Goal: Task Accomplishment & Management: Manage account settings

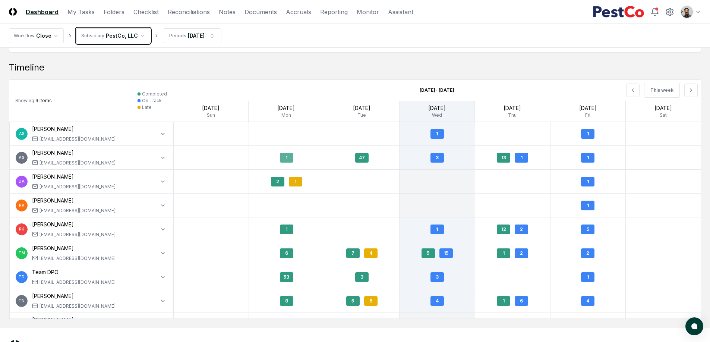
scroll to position [623, 0]
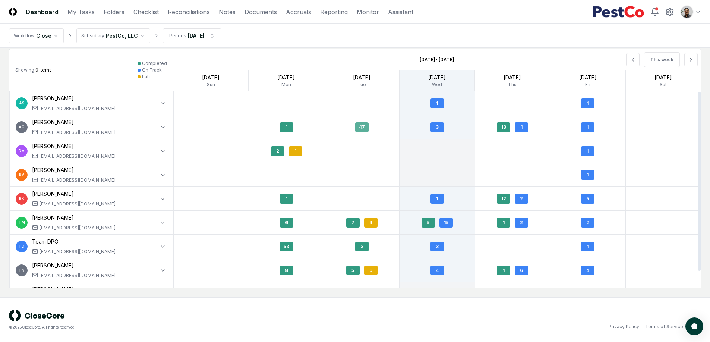
click at [359, 121] on div "47" at bounding box center [361, 127] width 75 height 18
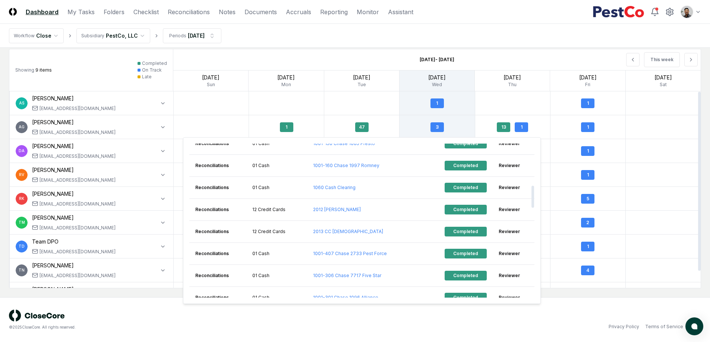
scroll to position [289, 0]
click at [386, 113] on div at bounding box center [361, 102] width 75 height 23
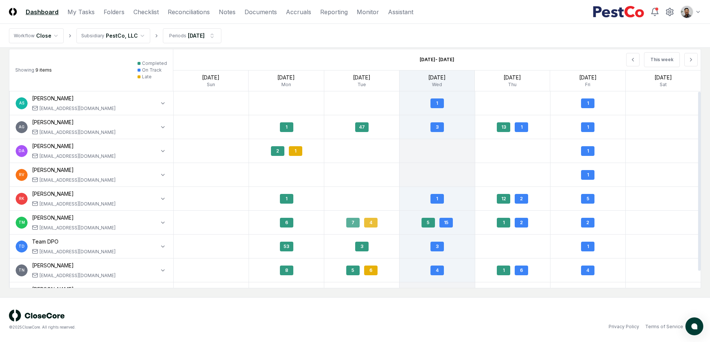
click at [370, 222] on div "4" at bounding box center [370, 223] width 13 height 10
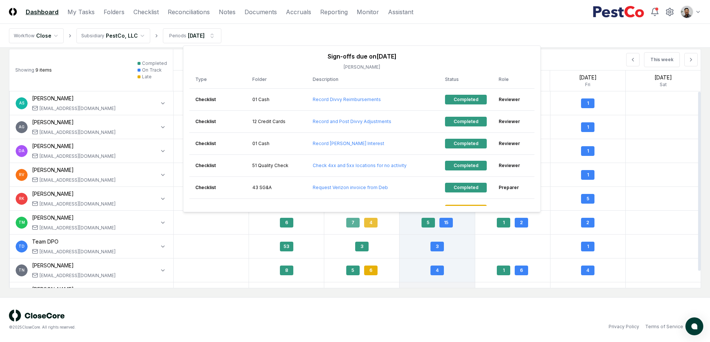
click at [397, 223] on div "7 4" at bounding box center [361, 223] width 75 height 18
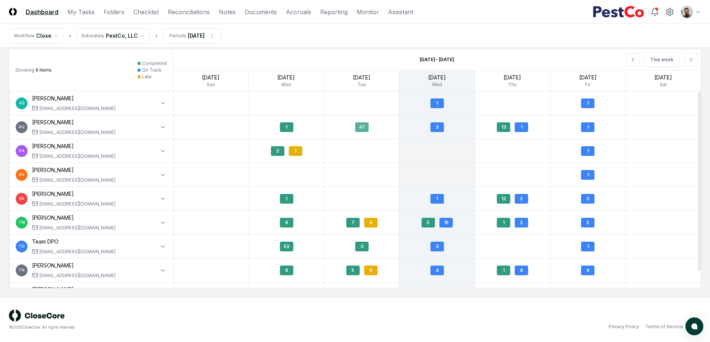
click at [363, 131] on div "47" at bounding box center [361, 127] width 13 height 10
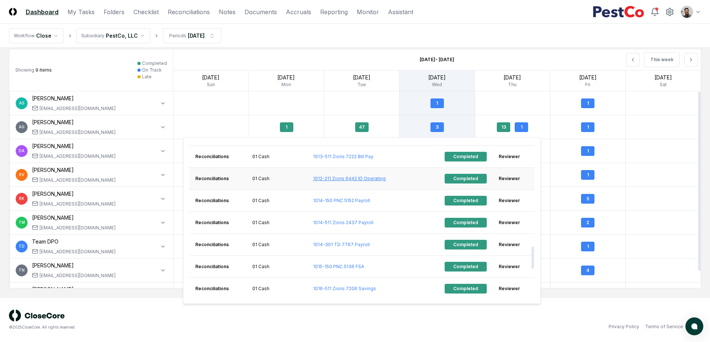
scroll to position [717, 0]
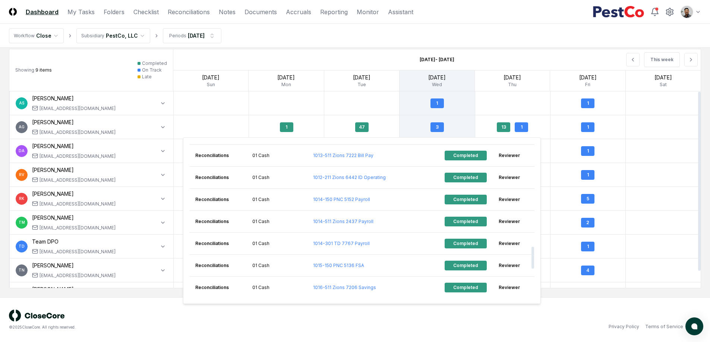
click at [381, 113] on div at bounding box center [361, 102] width 75 height 23
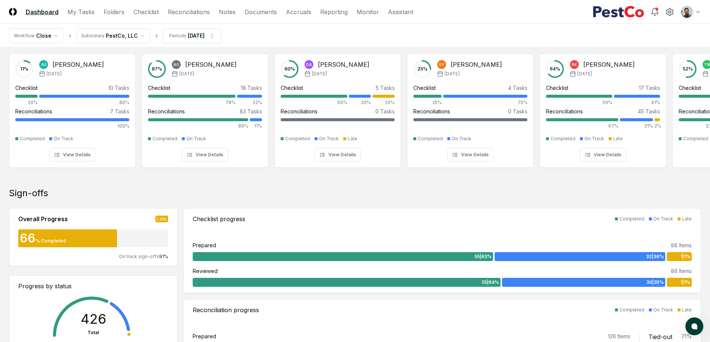
scroll to position [0, 0]
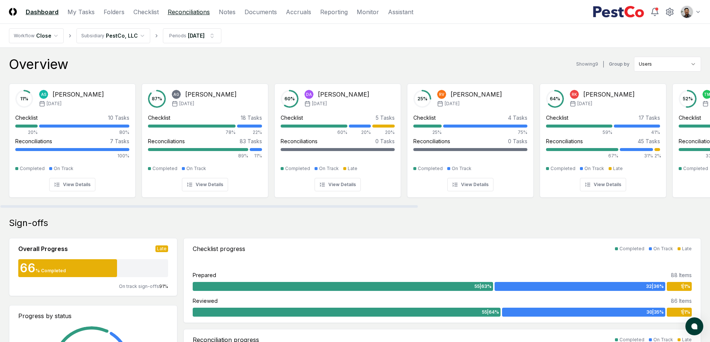
click at [198, 16] on header "CloseCore Dashboard My Tasks Folders Checklist Reconciliations Notes Documents …" at bounding box center [355, 12] width 710 height 24
click at [198, 13] on link "Reconciliations" at bounding box center [189, 11] width 42 height 9
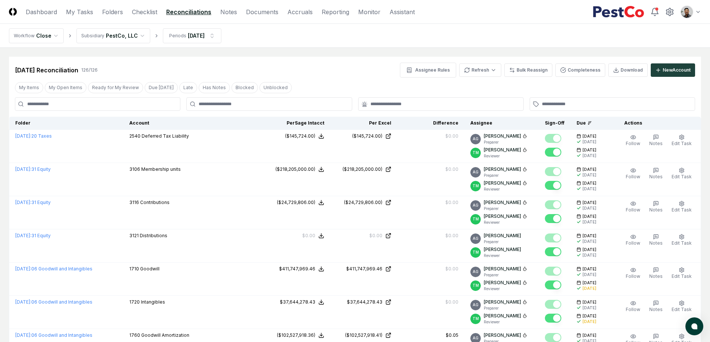
click at [105, 108] on input at bounding box center [97, 103] width 165 height 13
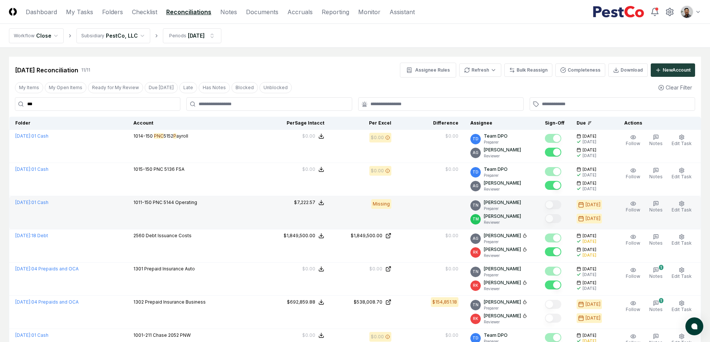
type input "***"
drag, startPoint x: 178, startPoint y: 205, endPoint x: 158, endPoint y: 204, distance: 20.1
click at [158, 204] on p "1011-150 PNC 5144 Operating" at bounding box center [165, 202] width 64 height 7
click at [152, 204] on span "1011-150" at bounding box center [142, 202] width 18 height 6
drag, startPoint x: 155, startPoint y: 204, endPoint x: 188, endPoint y: 204, distance: 33.2
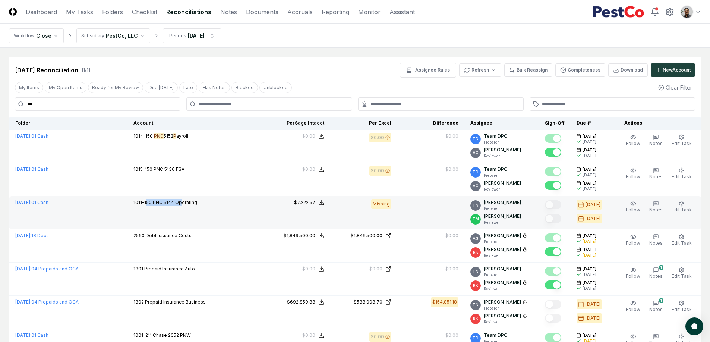
click at [188, 204] on p "1011-150 PNC 5144 Operating" at bounding box center [165, 202] width 64 height 7
click at [188, 204] on span "PNC 5144 Operating" at bounding box center [175, 202] width 44 height 6
drag, startPoint x: 184, startPoint y: 205, endPoint x: 154, endPoint y: 203, distance: 31.0
click at [154, 203] on p "1011-150 PNC 5144 Operating" at bounding box center [165, 202] width 64 height 7
click at [152, 203] on span "1011-150" at bounding box center [142, 202] width 18 height 6
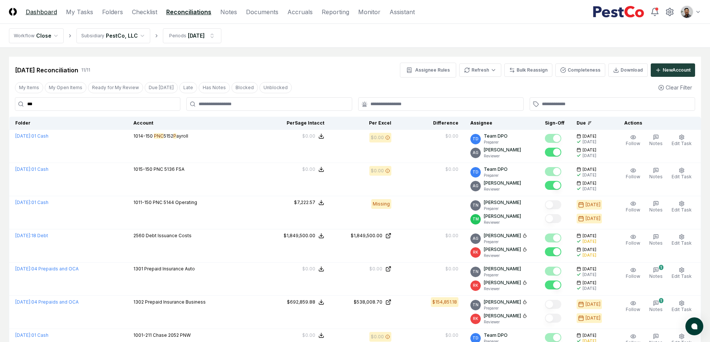
click at [49, 11] on link "Dashboard" at bounding box center [41, 11] width 31 height 9
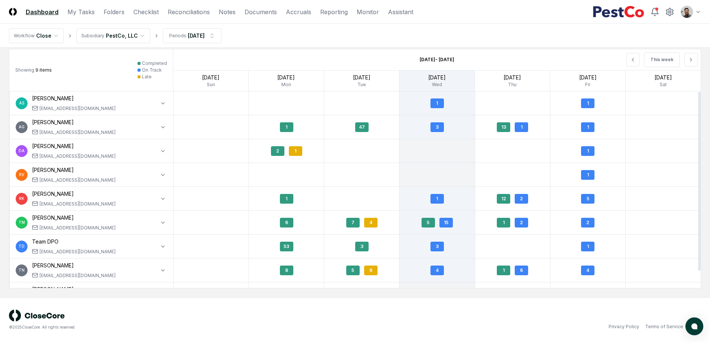
scroll to position [611, 0]
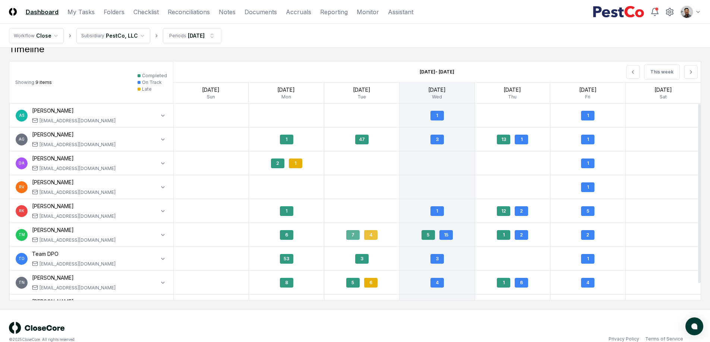
click at [374, 234] on div "4" at bounding box center [370, 235] width 13 height 10
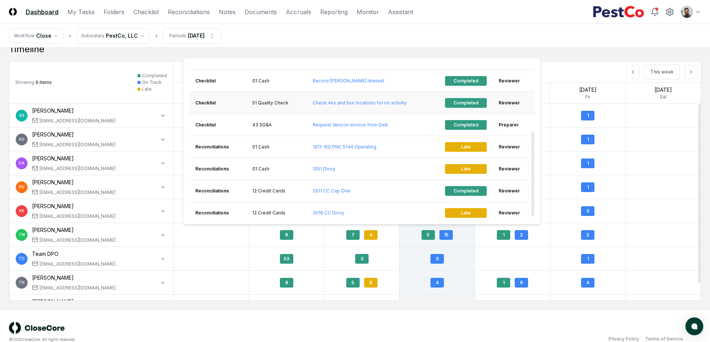
scroll to position [124, 0]
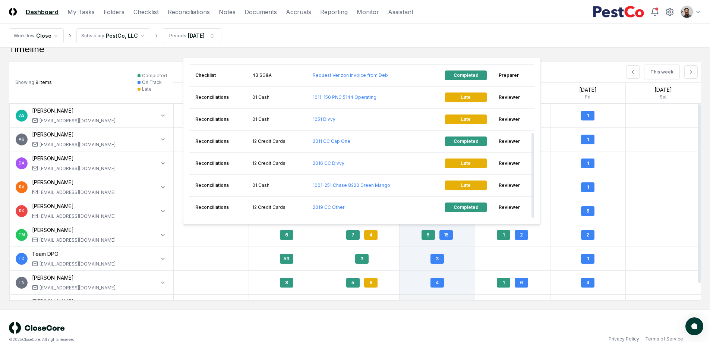
click at [415, 246] on div "5 15" at bounding box center [436, 234] width 75 height 23
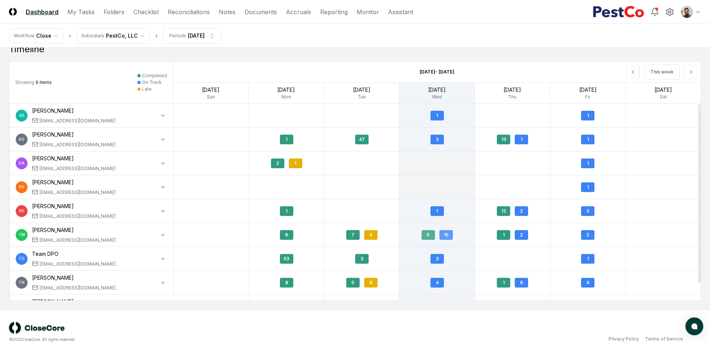
click at [450, 237] on div "15" at bounding box center [445, 235] width 13 height 10
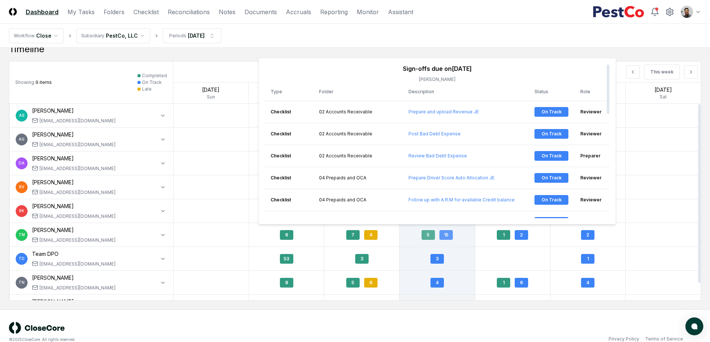
click at [464, 243] on div "5 15" at bounding box center [436, 235] width 75 height 18
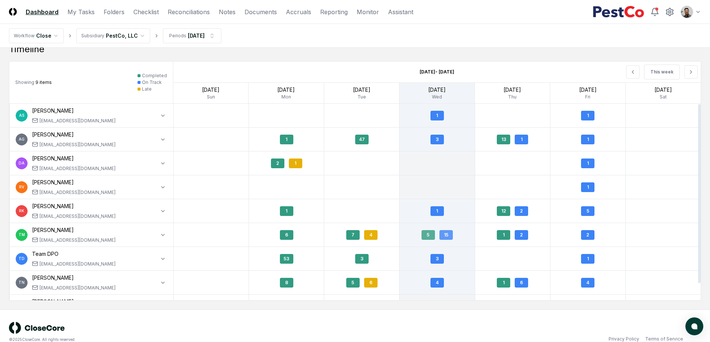
click at [450, 239] on div "15" at bounding box center [445, 235] width 13 height 10
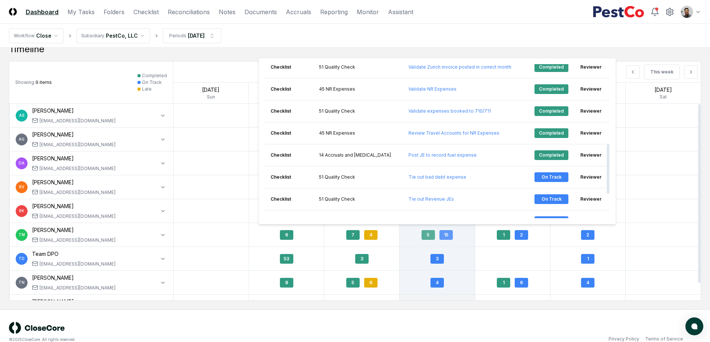
scroll to position [248, 0]
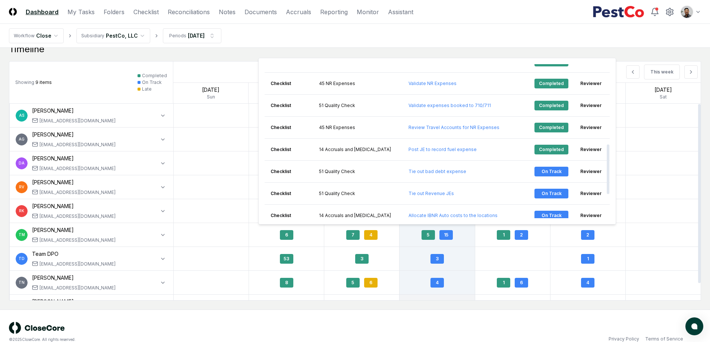
click at [413, 244] on div "5 15 Sign-offs due on Sep 3, 2025 Tatsiana Merriweather Type Folder Description…" at bounding box center [436, 234] width 75 height 23
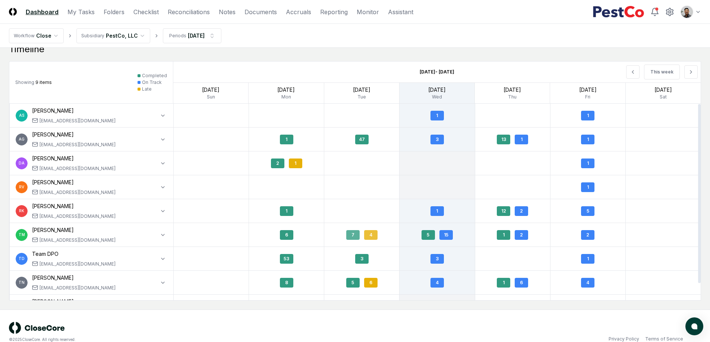
click at [373, 234] on div "4" at bounding box center [370, 235] width 13 height 10
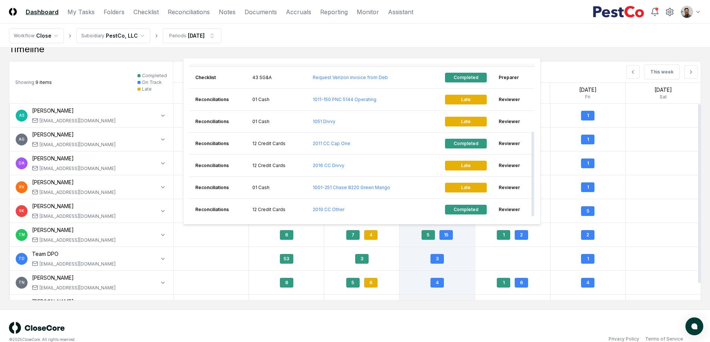
scroll to position [121, 0]
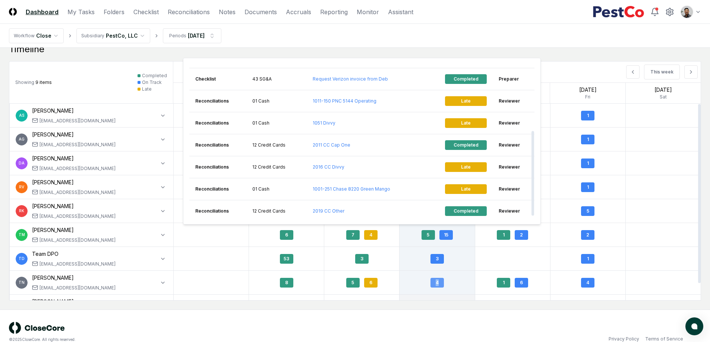
click at [471, 279] on div "4" at bounding box center [436, 283] width 75 height 18
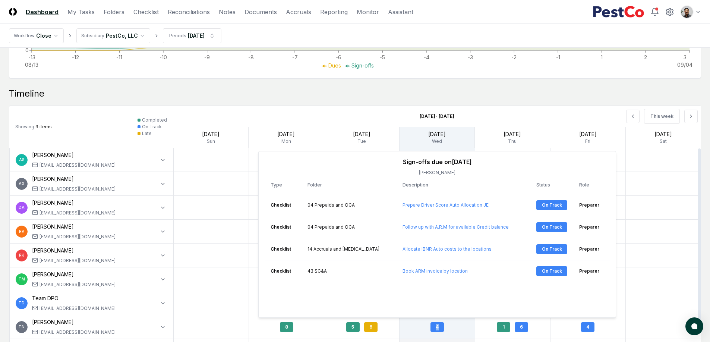
scroll to position [566, 0]
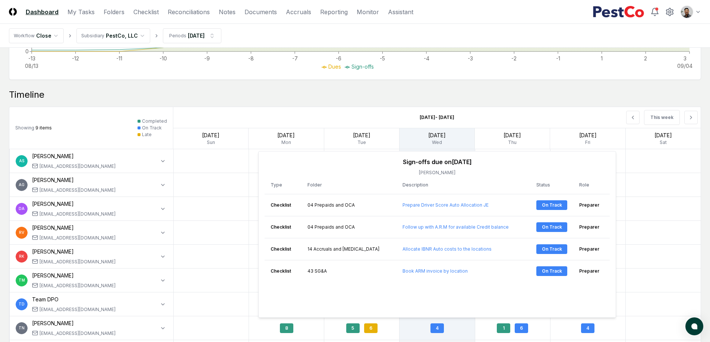
click at [512, 98] on div "Timeline" at bounding box center [355, 95] width 692 height 12
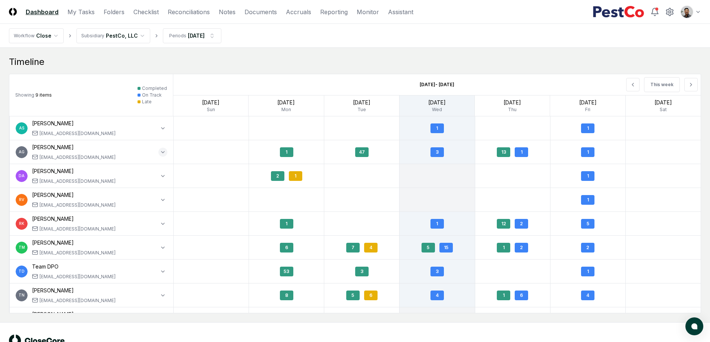
scroll to position [623, 0]
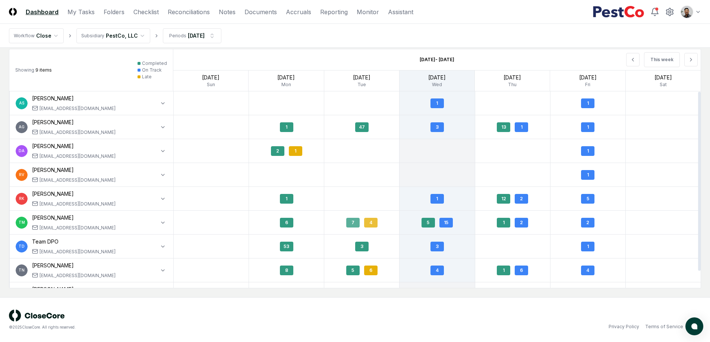
click at [364, 227] on div "7 4" at bounding box center [361, 223] width 75 height 18
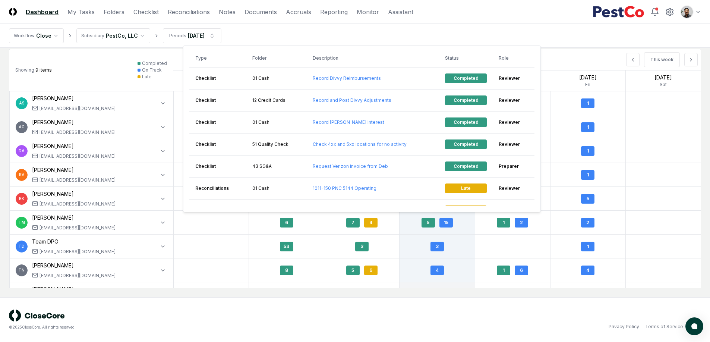
scroll to position [37, 0]
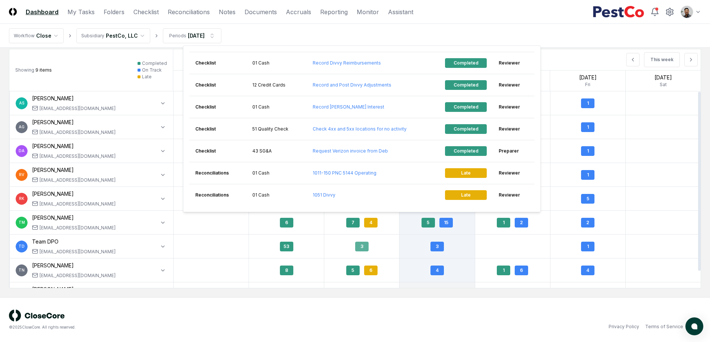
click at [395, 240] on div "3" at bounding box center [361, 246] width 75 height 18
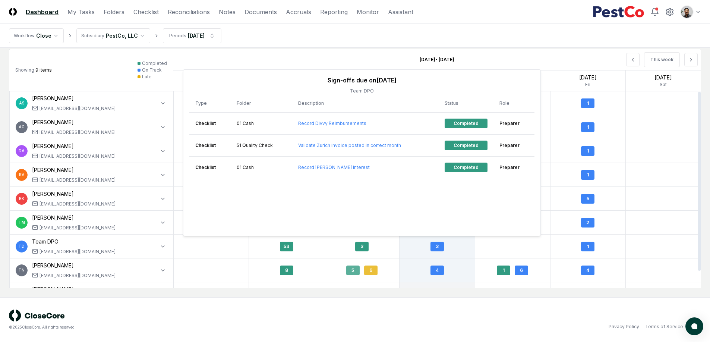
click at [378, 274] on div "5 6" at bounding box center [361, 270] width 75 height 18
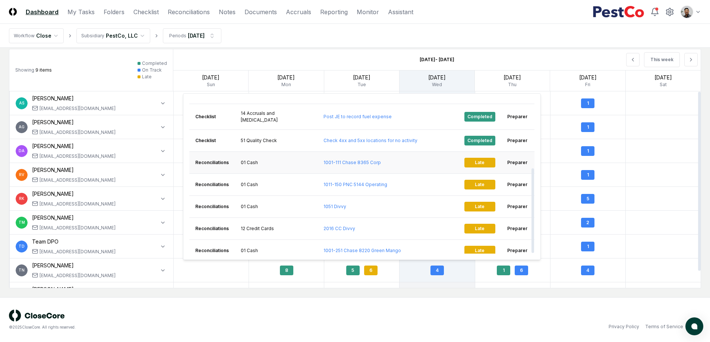
scroll to position [124, 0]
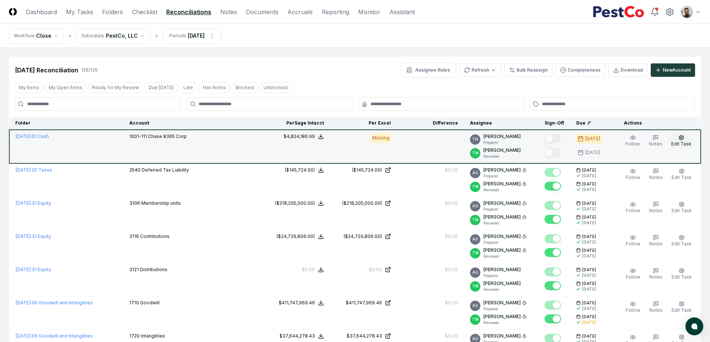
click at [684, 138] on icon "button" at bounding box center [681, 138] width 6 height 6
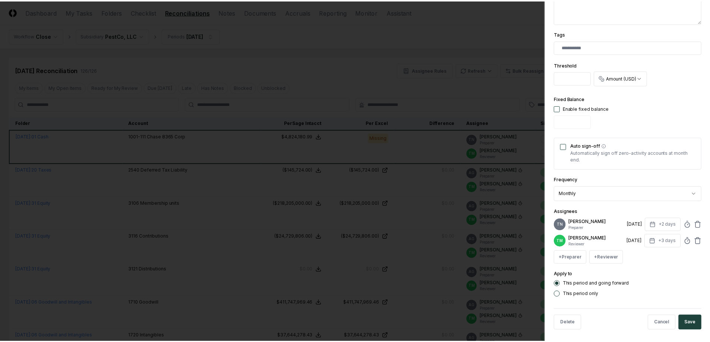
scroll to position [192, 0]
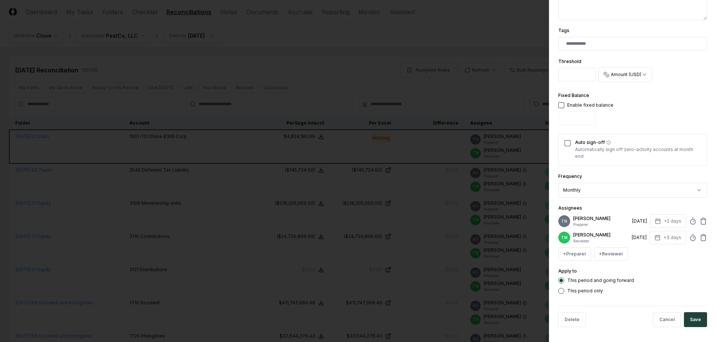
click at [266, 96] on div at bounding box center [358, 171] width 716 height 342
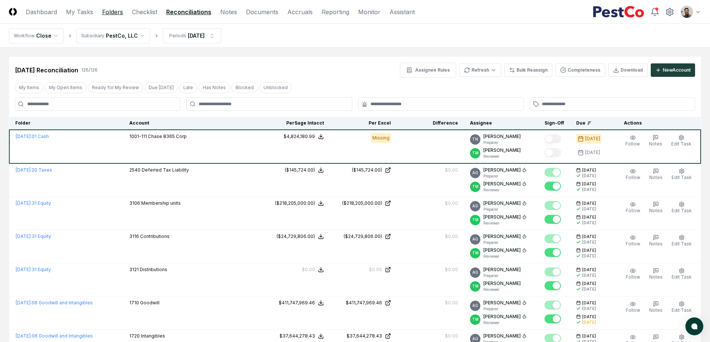
click at [105, 12] on link "Folders" at bounding box center [112, 11] width 21 height 9
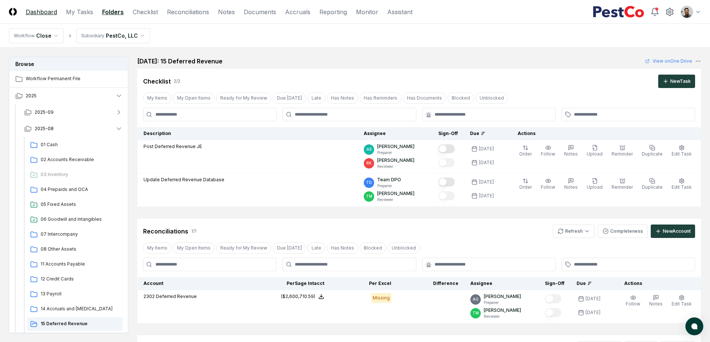
click at [55, 15] on link "Dashboard" at bounding box center [41, 11] width 31 height 9
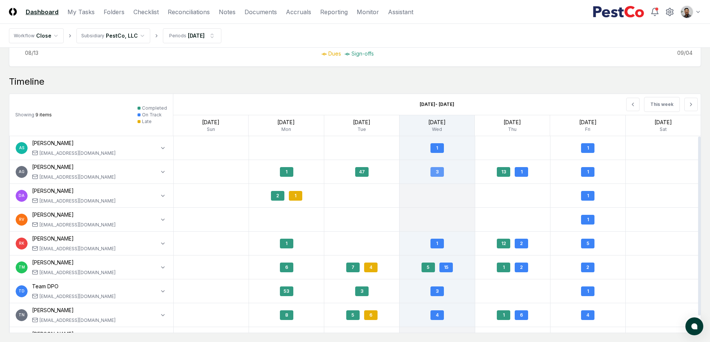
scroll to position [623, 0]
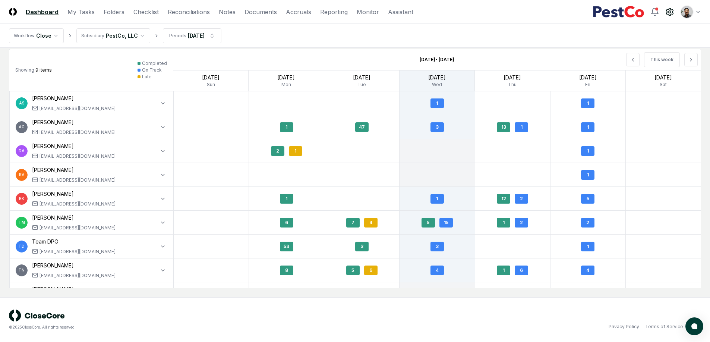
click at [673, 13] on icon at bounding box center [669, 11] width 9 height 9
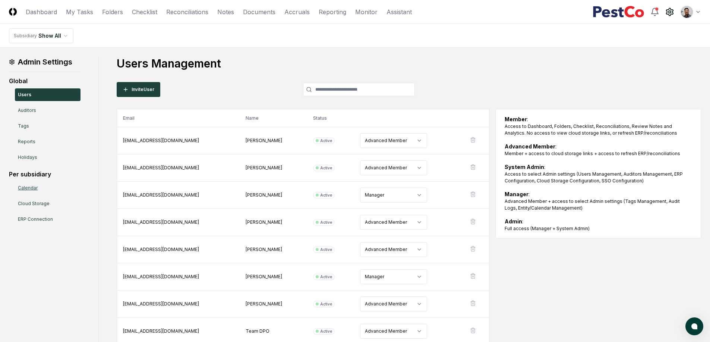
click at [40, 192] on link "Calendar" at bounding box center [48, 187] width 66 height 13
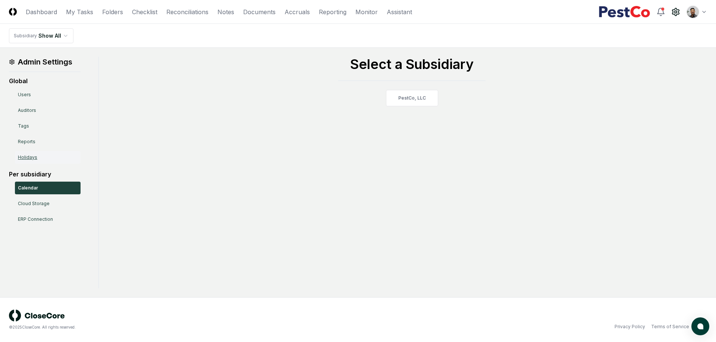
click at [28, 155] on link "Holidays" at bounding box center [48, 157] width 66 height 13
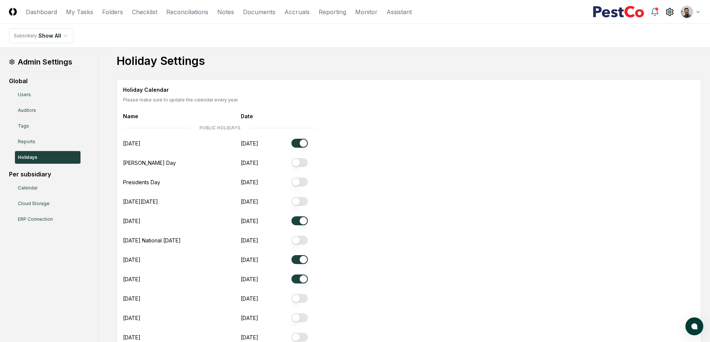
scroll to position [3, 0]
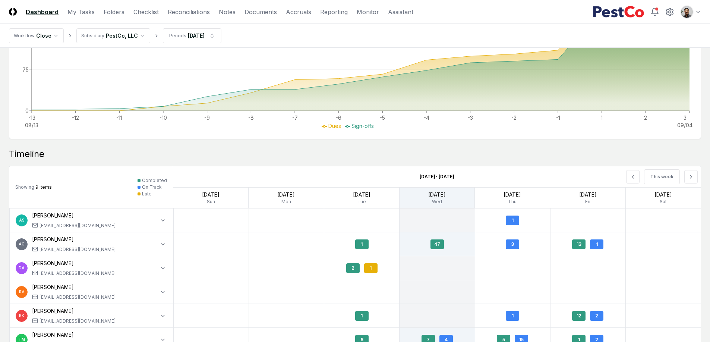
scroll to position [623, 0]
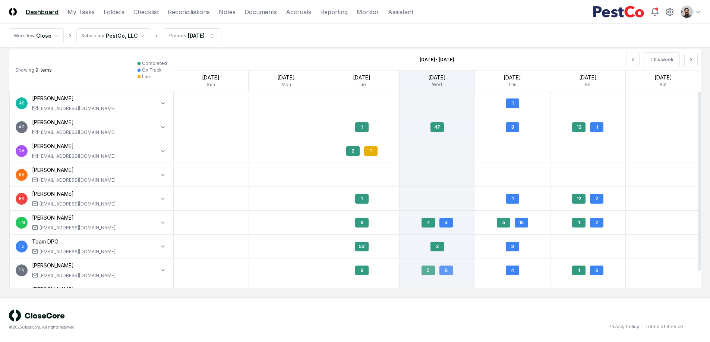
click at [446, 272] on div "6" at bounding box center [445, 270] width 13 height 10
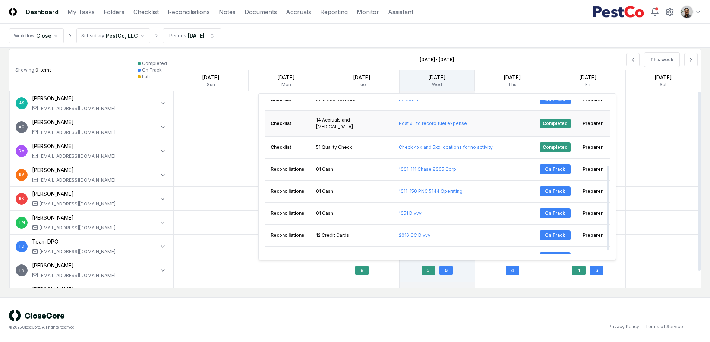
scroll to position [117, 0]
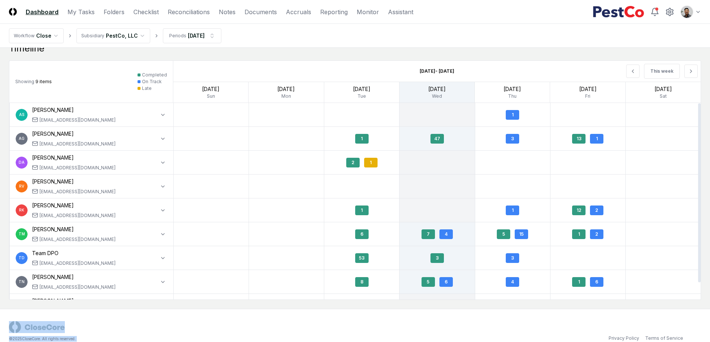
scroll to position [614, 0]
